Goal: Use online tool/utility: Utilize a website feature to perform a specific function

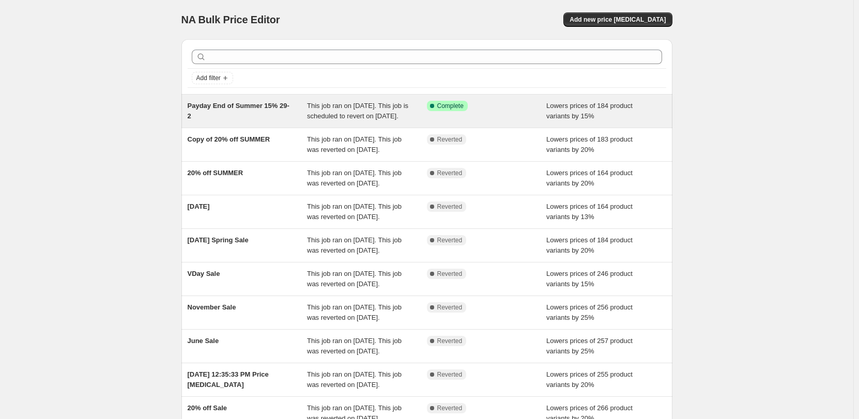
click at [440, 103] on span "Complete" at bounding box center [450, 106] width 26 height 8
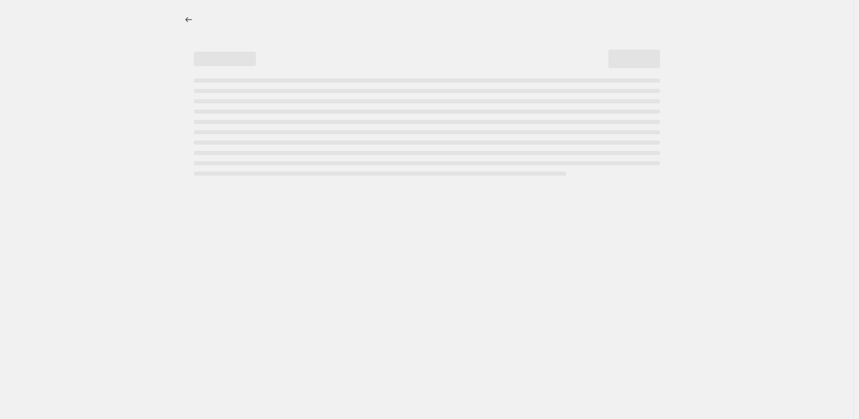
select select "percentage"
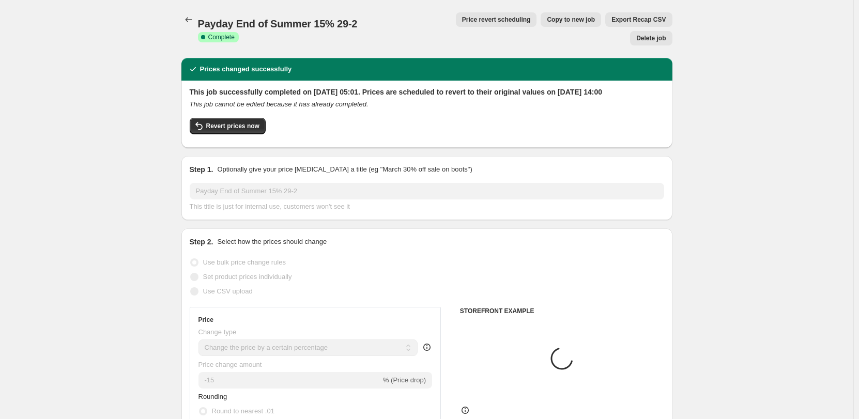
select select "collection"
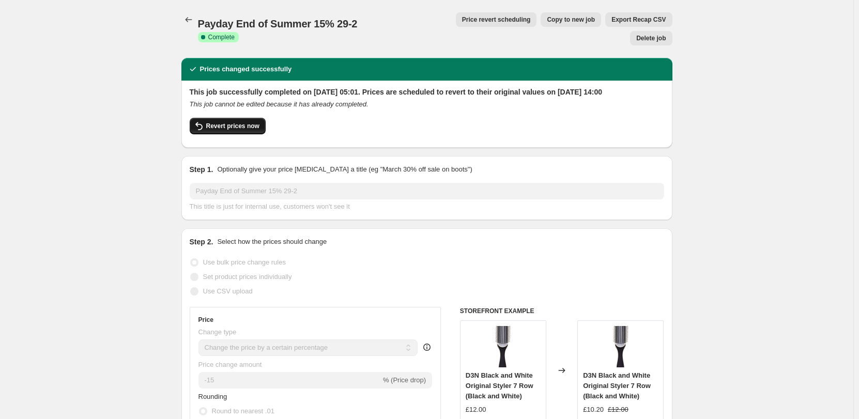
click at [229, 122] on span "Revert prices now" at bounding box center [232, 126] width 53 height 8
checkbox input "false"
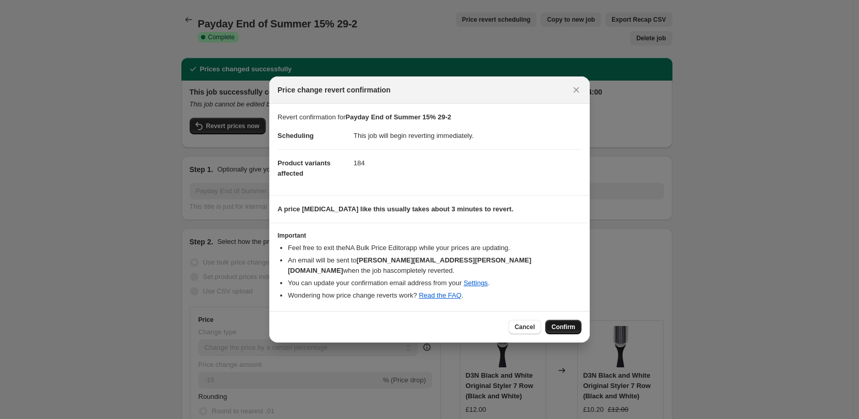
click at [568, 323] on span "Confirm" at bounding box center [563, 327] width 24 height 8
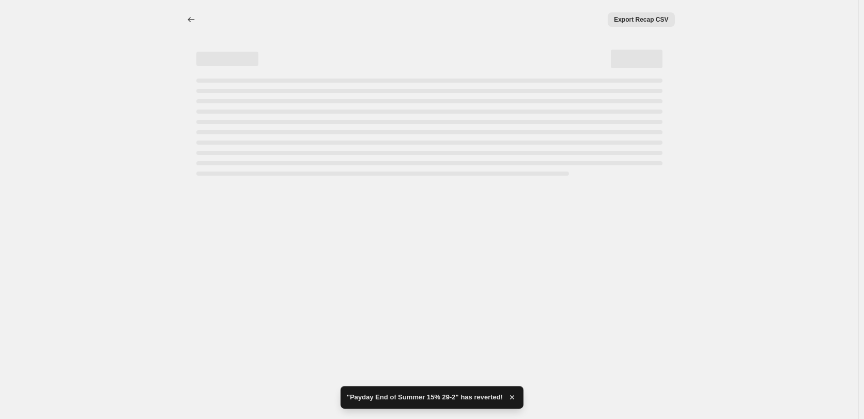
select select "percentage"
select select "collection"
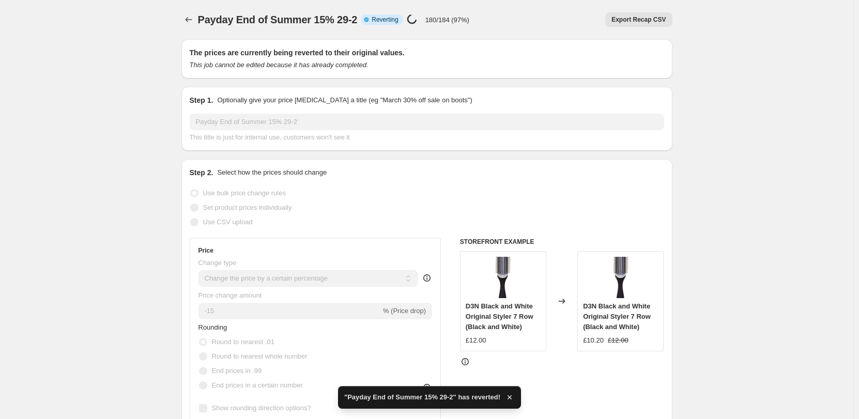
checkbox input "true"
